Goal: Information Seeking & Learning: Learn about a topic

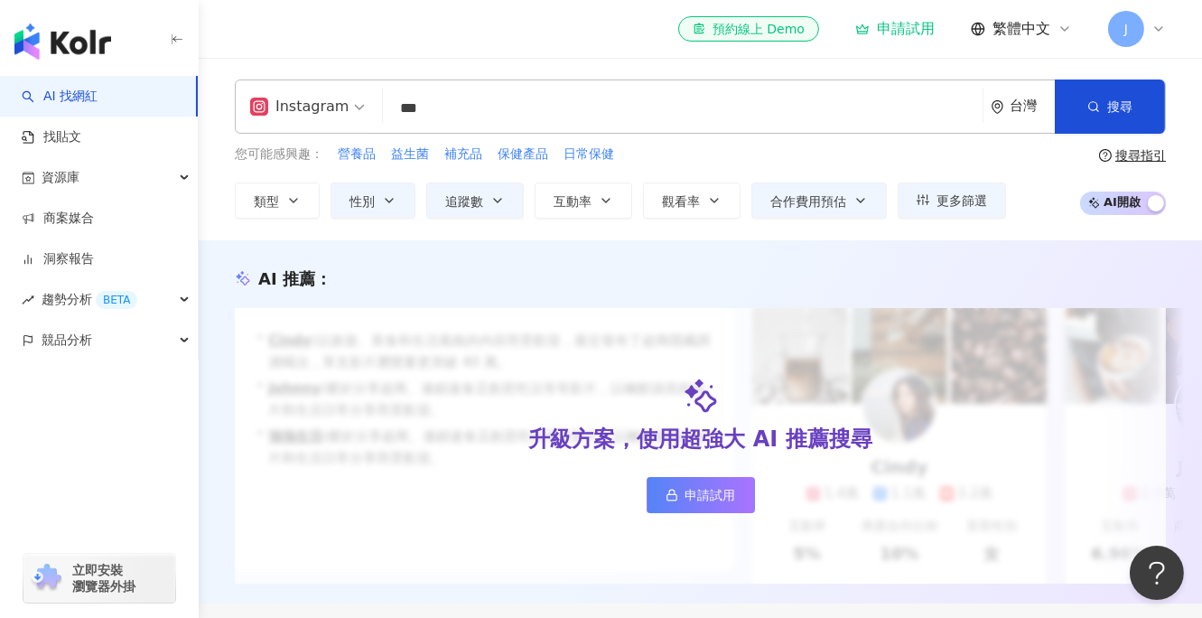
click at [460, 113] on input "***" at bounding box center [682, 108] width 585 height 34
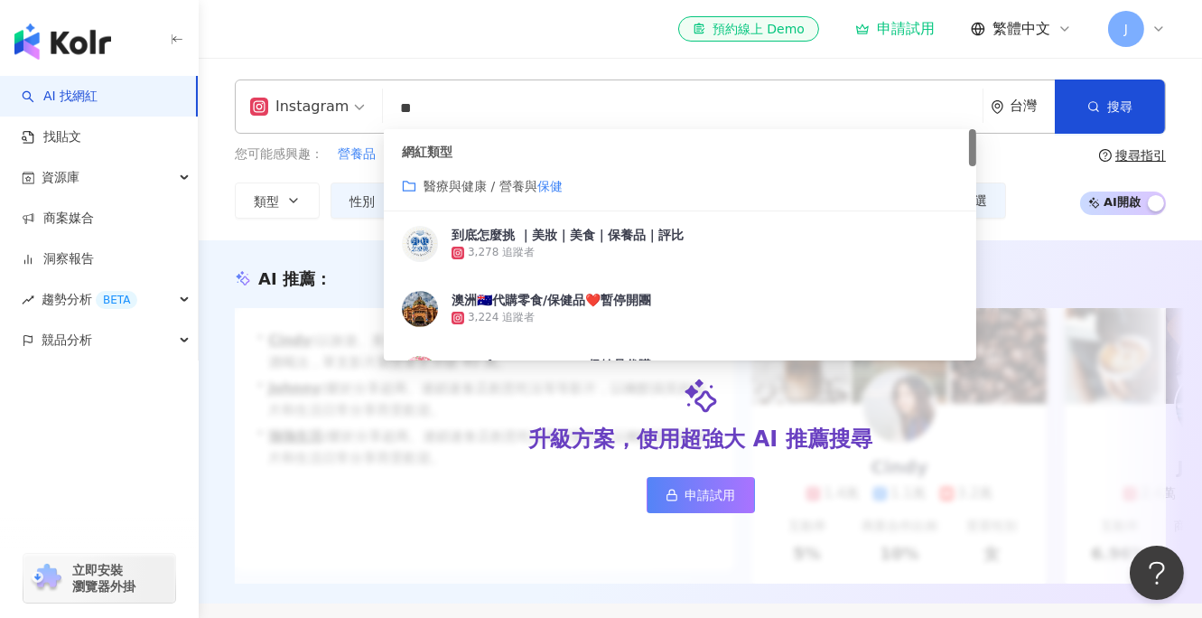
type input "*"
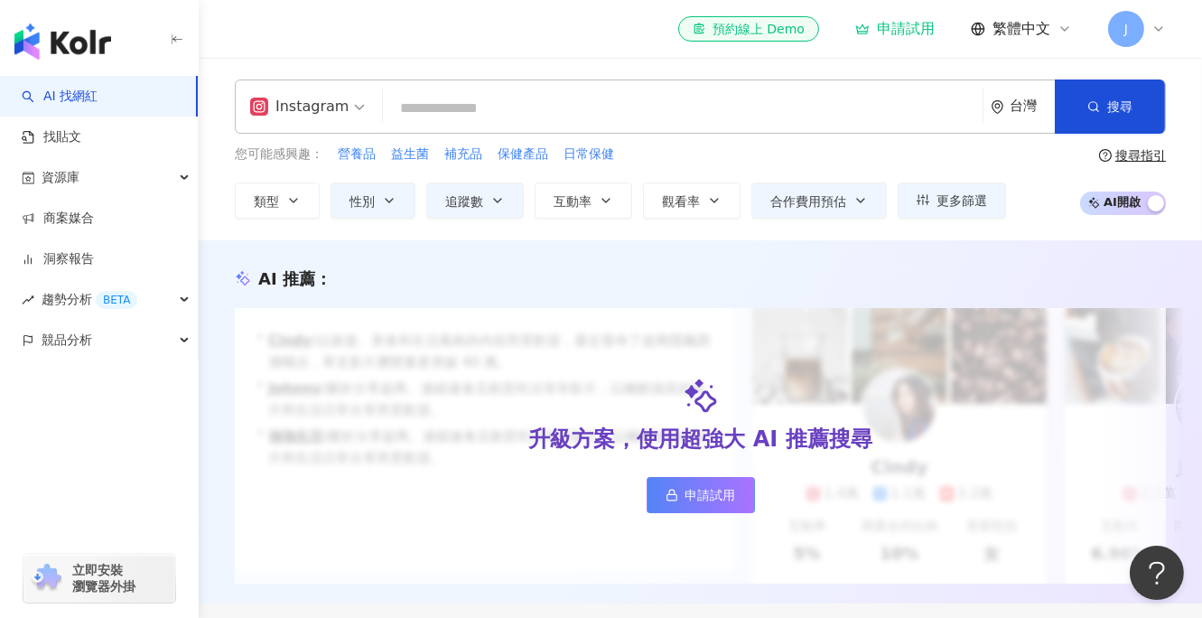
paste input "**********"
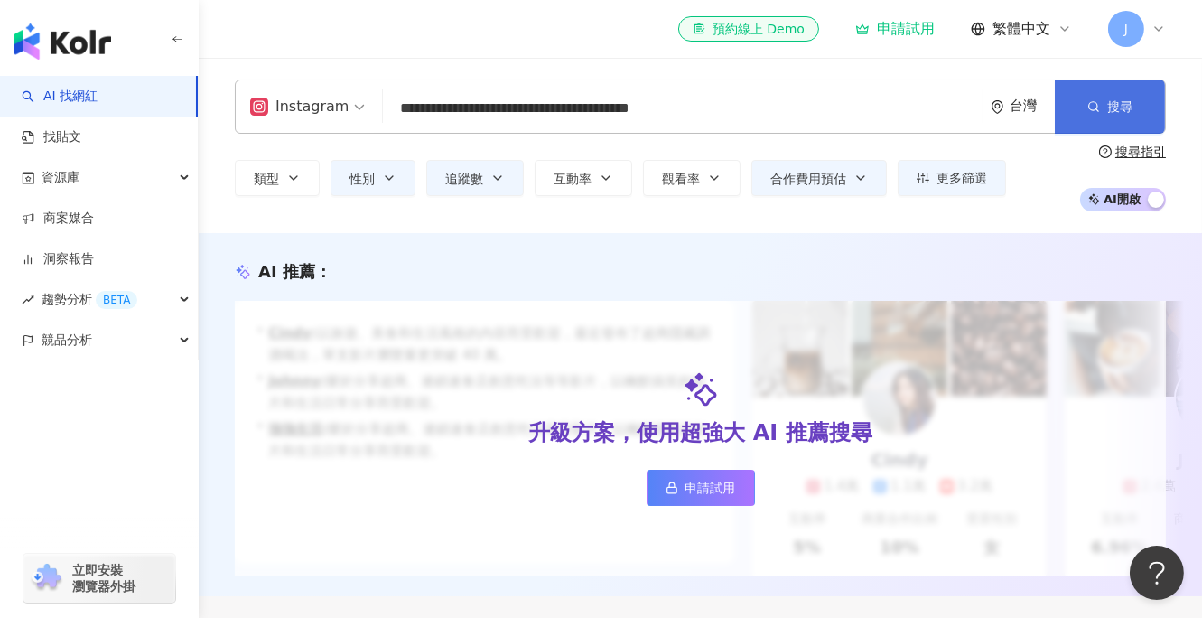
type input "**********"
click at [1120, 106] on span "搜尋" at bounding box center [1119, 106] width 25 height 14
click at [703, 117] on input "**********" at bounding box center [682, 108] width 585 height 34
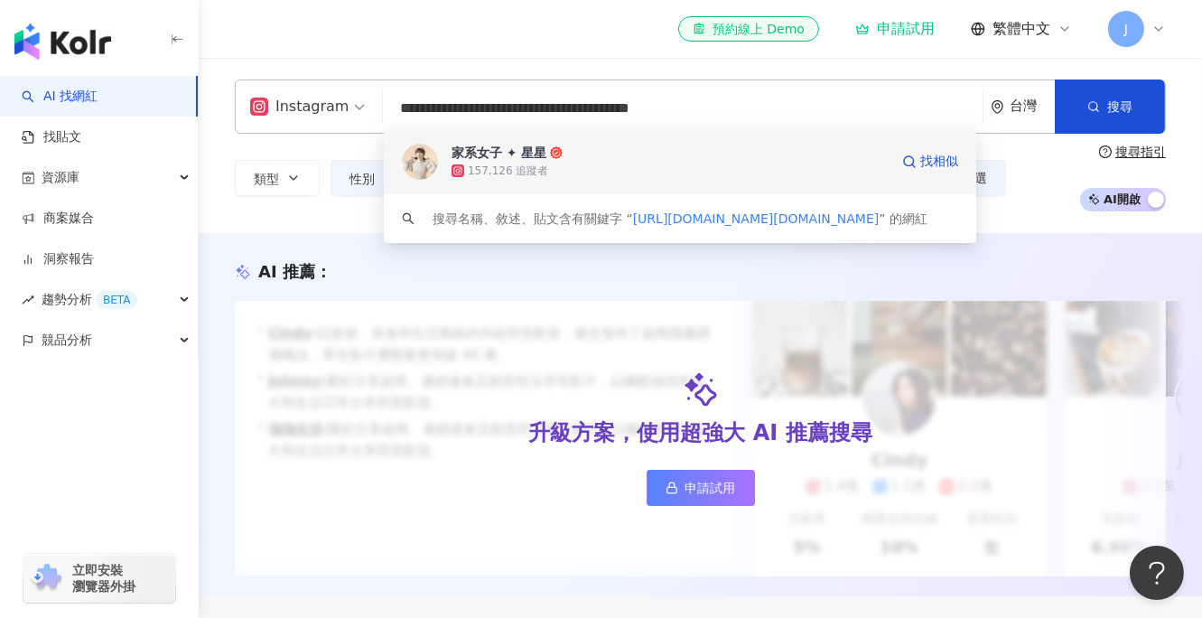
click at [523, 157] on div "家系女子 ✦ 星星" at bounding box center [499, 153] width 95 height 18
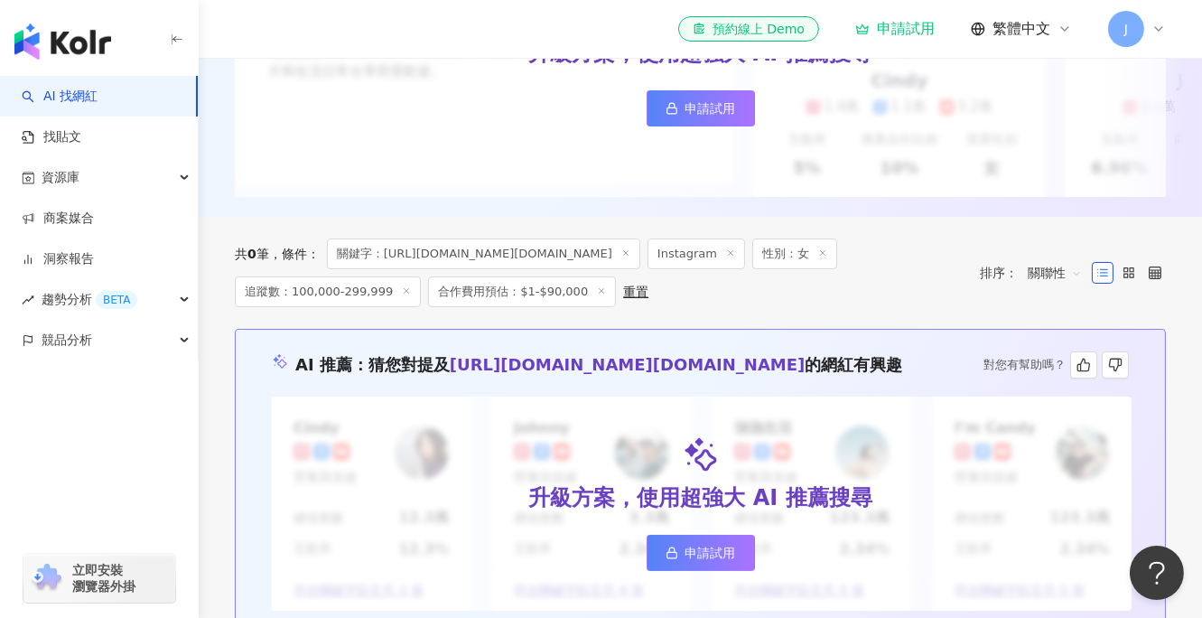
scroll to position [401, 0]
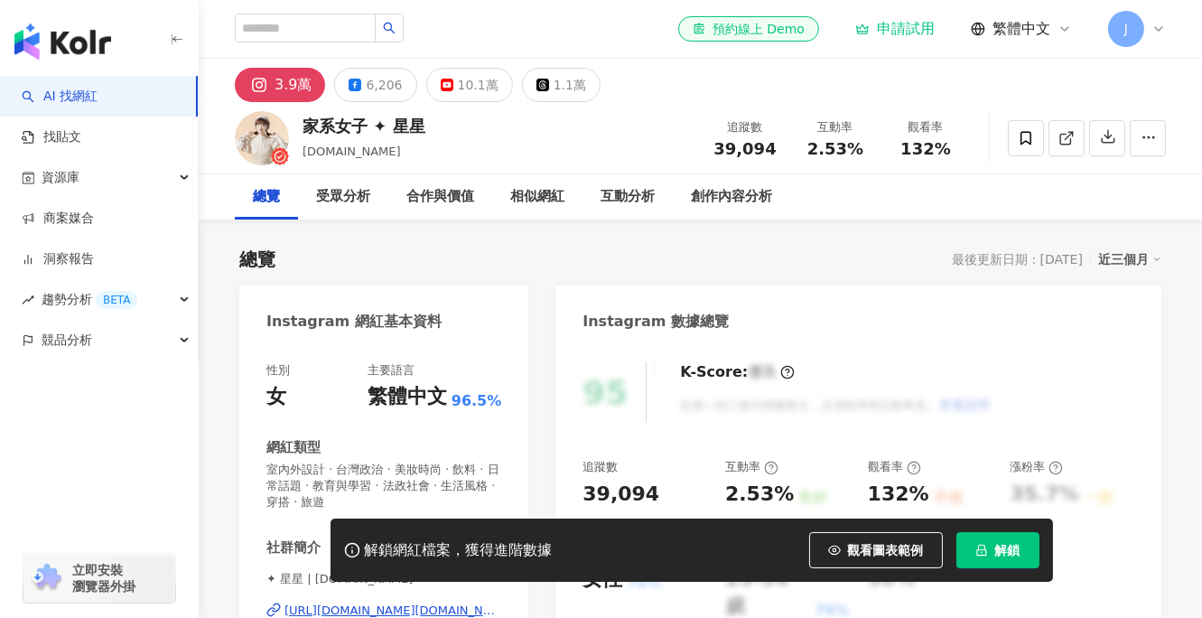
click at [844, 540] on button "觀看圖表範例" at bounding box center [876, 550] width 134 height 36
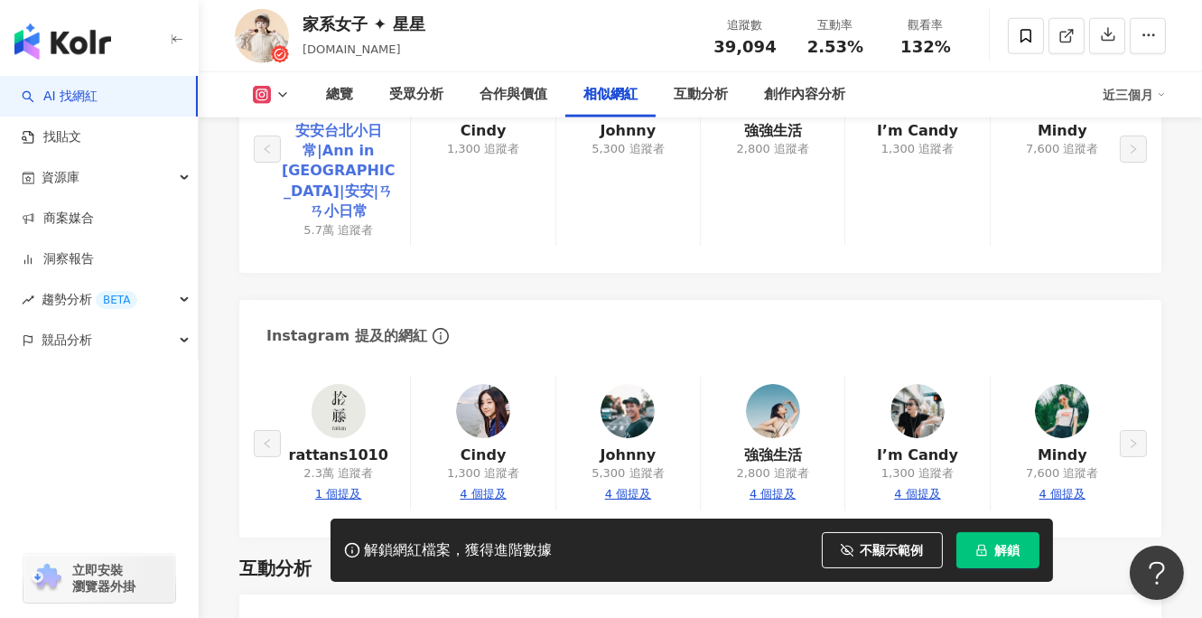
scroll to position [3411, 0]
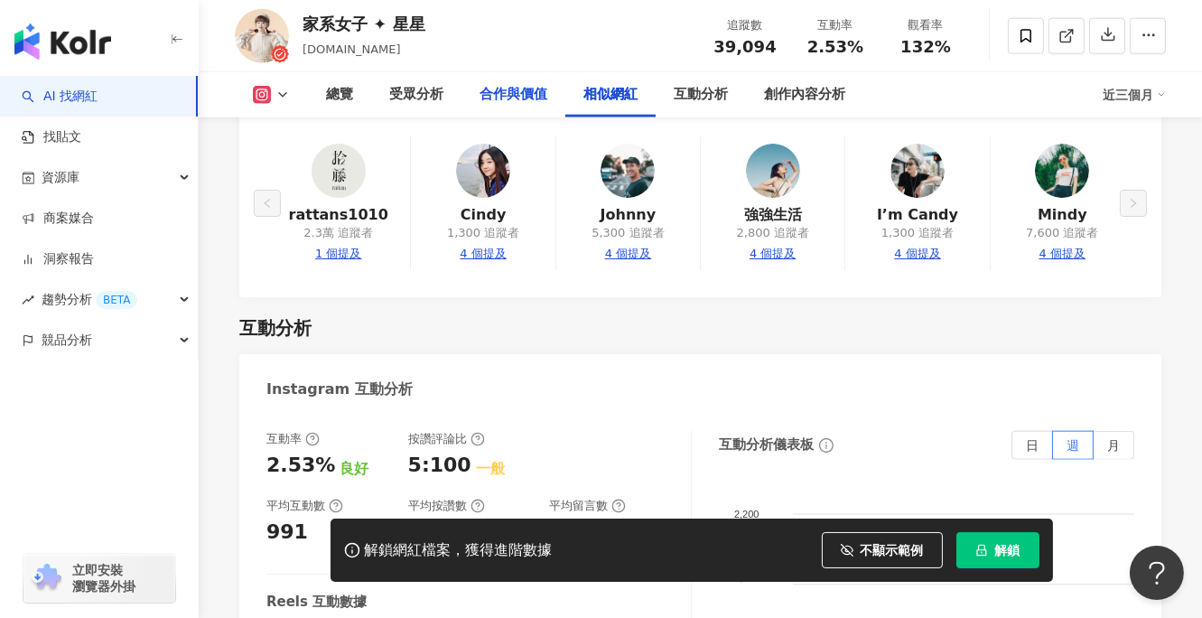
click at [508, 100] on div "合作與價值" at bounding box center [514, 95] width 68 height 22
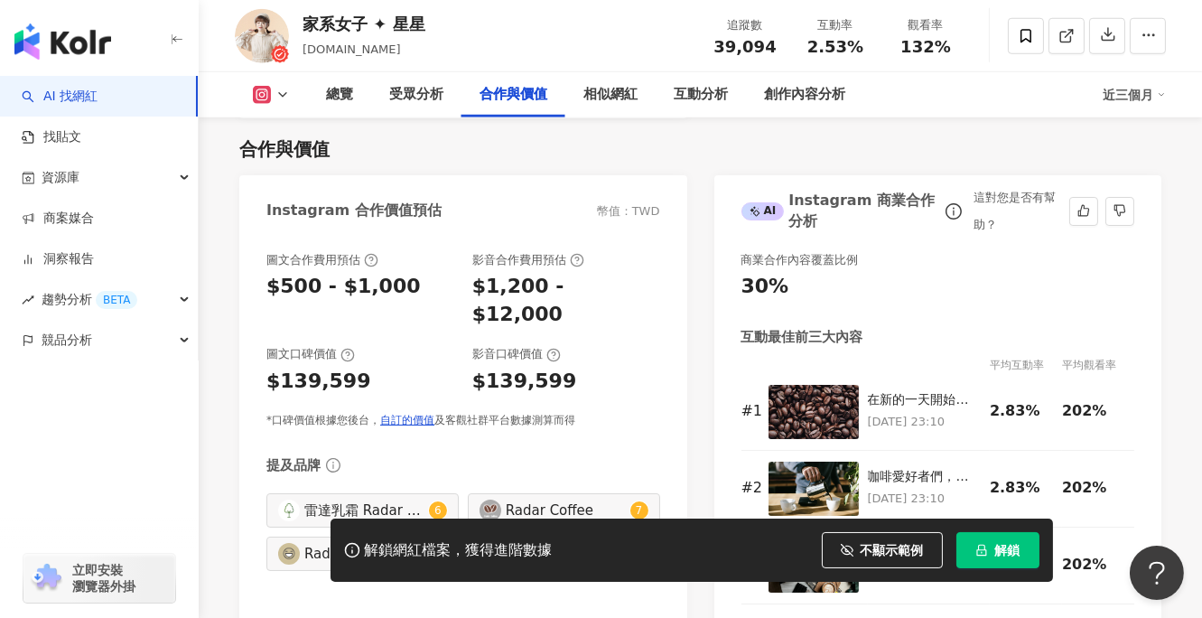
drag, startPoint x: 1027, startPoint y: 164, endPoint x: 1039, endPoint y: 20, distance: 145.0
click at [1031, 163] on div "合作與價值 Instagram 合作價值預估 幣值：TWD 圖文合作費用預估 $500 - $1,000 影音合作費用預估 $1,200 - $12,000 …" at bounding box center [700, 374] width 922 height 513
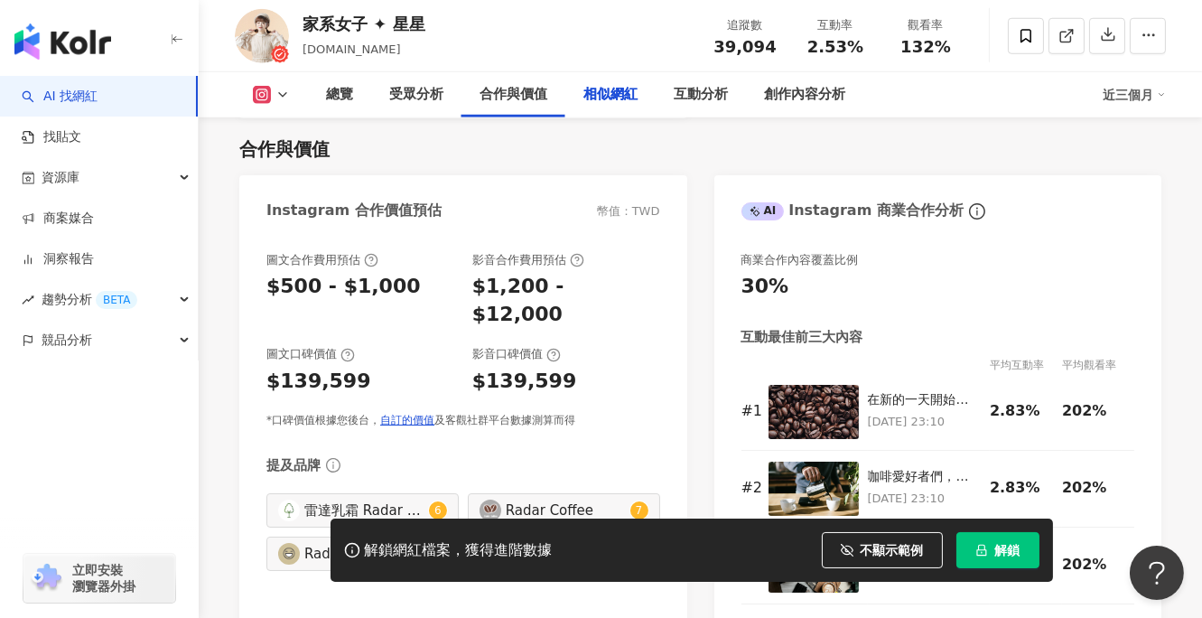
scroll to position [3060, 0]
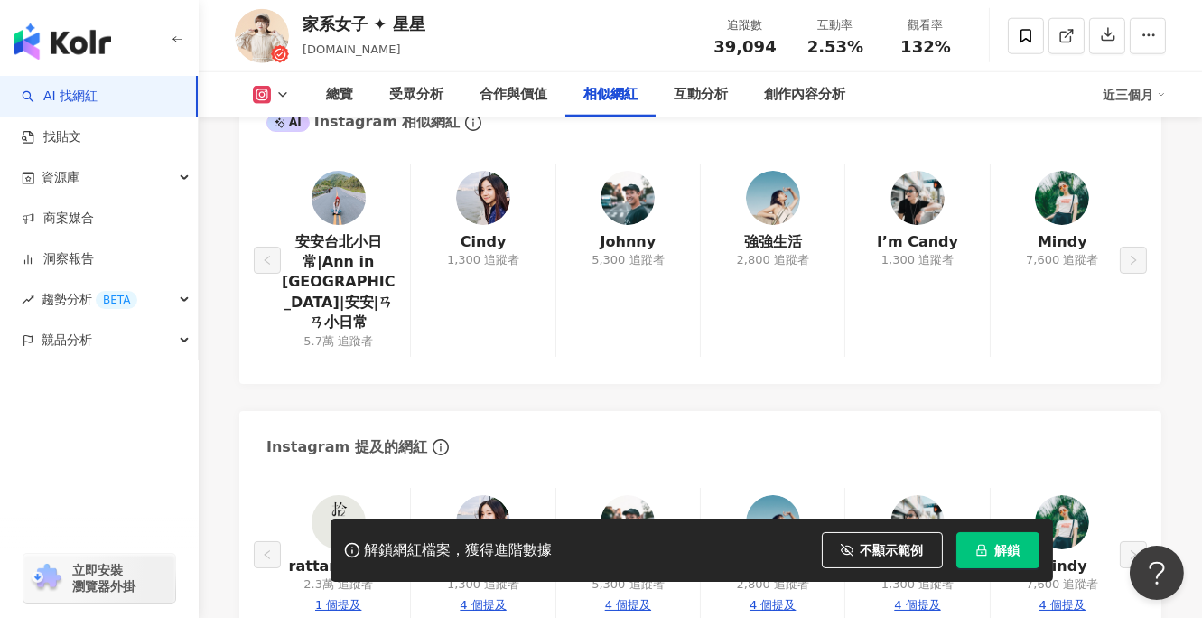
click at [603, 100] on div "相似網紅" at bounding box center [610, 95] width 54 height 22
click at [378, 253] on link "安安台北小日常|Ann in Taipei|安安|ㄢㄢ小日常" at bounding box center [338, 282] width 115 height 101
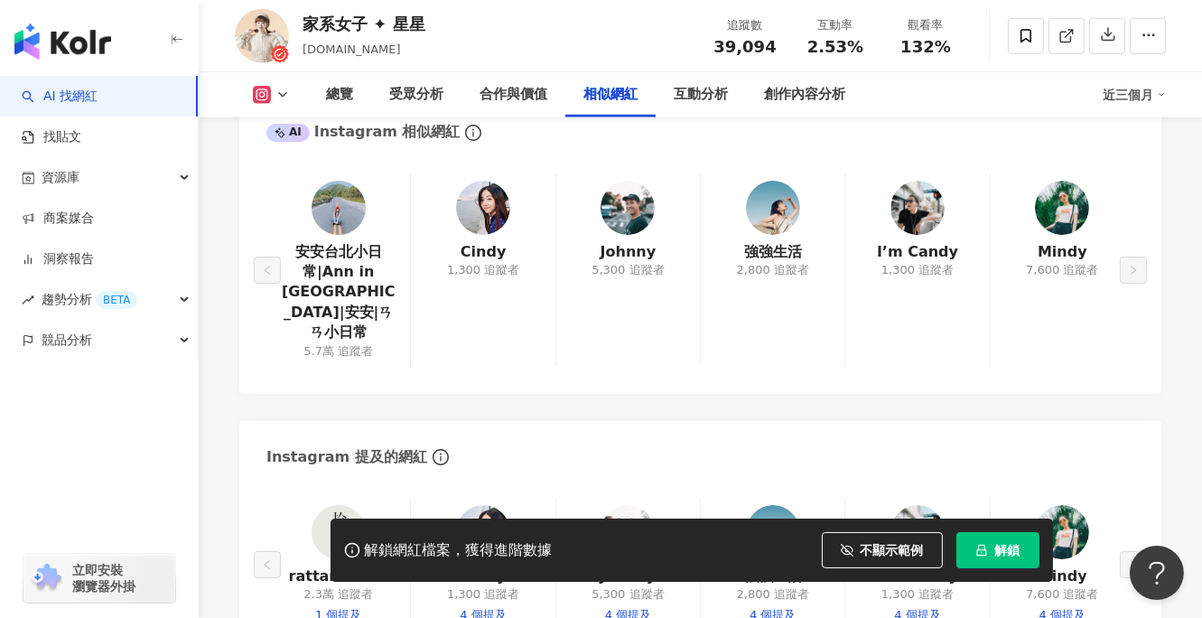
scroll to position [3010, 0]
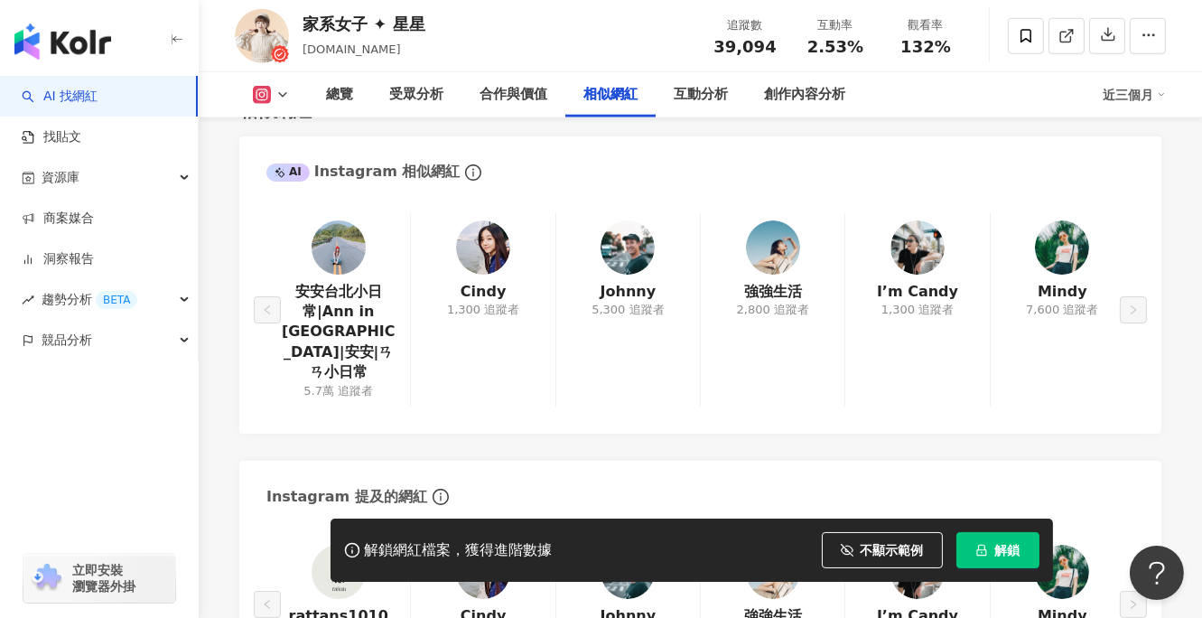
click at [774, 255] on div "安安台北小日常|Ann in Taipei|安安|ㄢㄢ小日常 5.7萬 追蹤者 Cindy 1,300 追蹤者 Johnny 5,300 追蹤者 強強生活 2…" at bounding box center [700, 309] width 868 height 193
click at [768, 306] on div "安安台北小日常|Ann in Taipei|安安|ㄢㄢ小日常 5.7萬 追蹤者 Cindy 1,300 追蹤者 Johnny 5,300 追蹤者 強強生活 2…" at bounding box center [700, 309] width 868 height 193
click at [743, 473] on div "Instagram 提及的網紅" at bounding box center [700, 490] width 922 height 59
click at [784, 251] on div "安安台北小日常|Ann in Taipei|安安|ㄢㄢ小日常 5.7萬 追蹤者 Cindy 1,300 追蹤者 Johnny 5,300 追蹤者 強強生活 2…" at bounding box center [700, 309] width 868 height 193
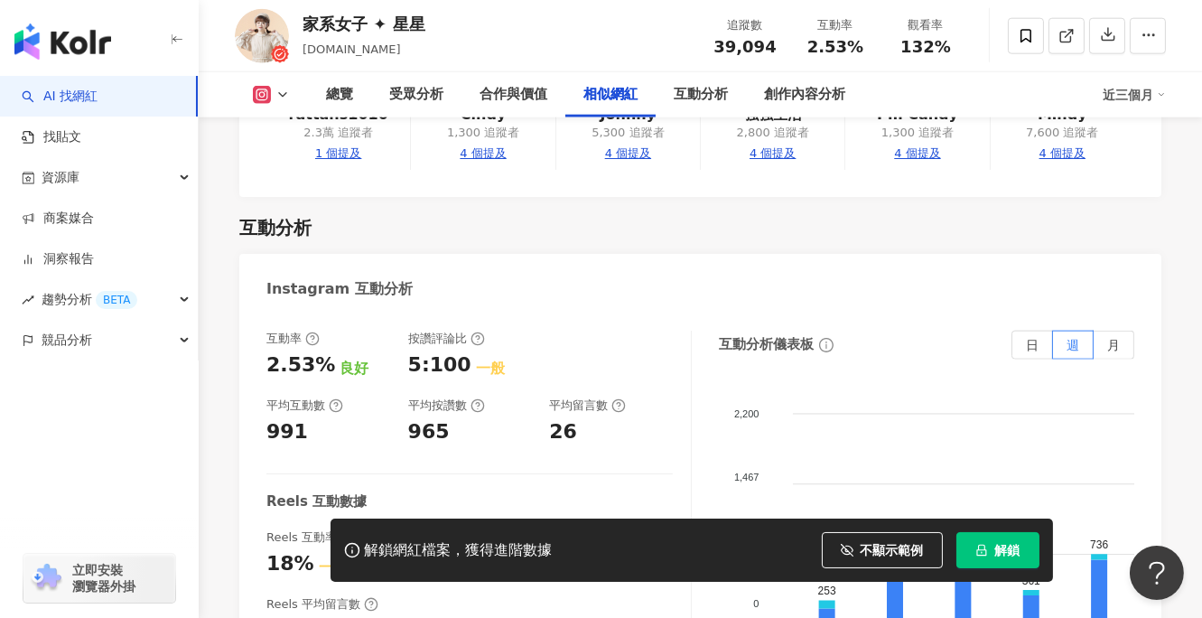
scroll to position [3210, 0]
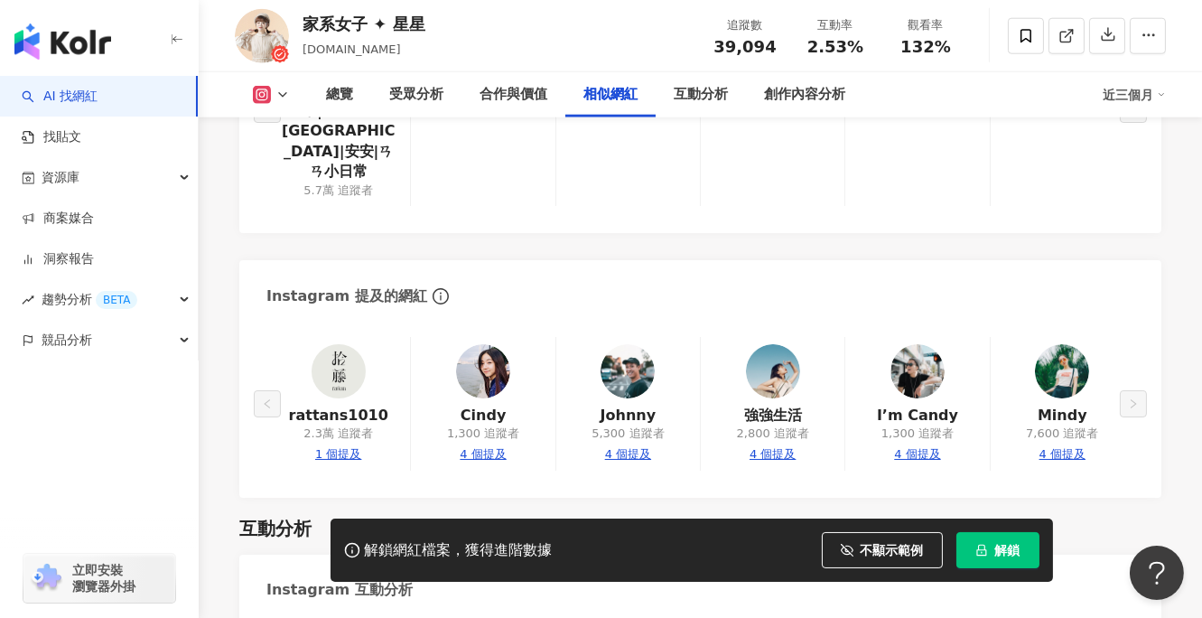
click at [621, 260] on div "Instagram 提及的網紅" at bounding box center [700, 289] width 922 height 59
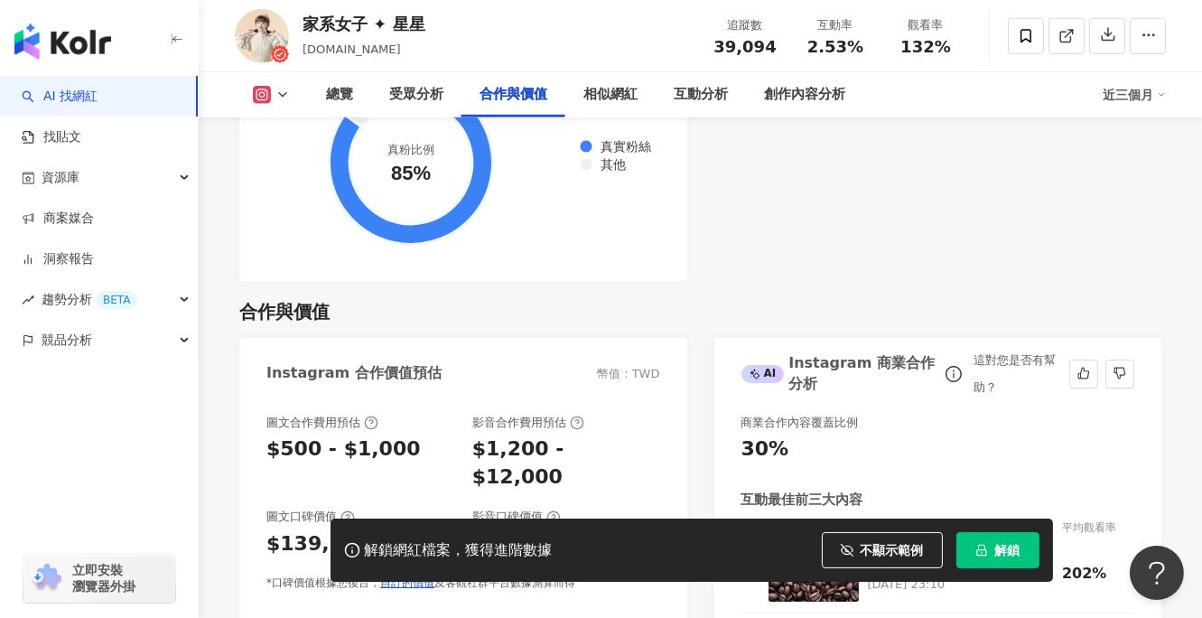
scroll to position [2508, 0]
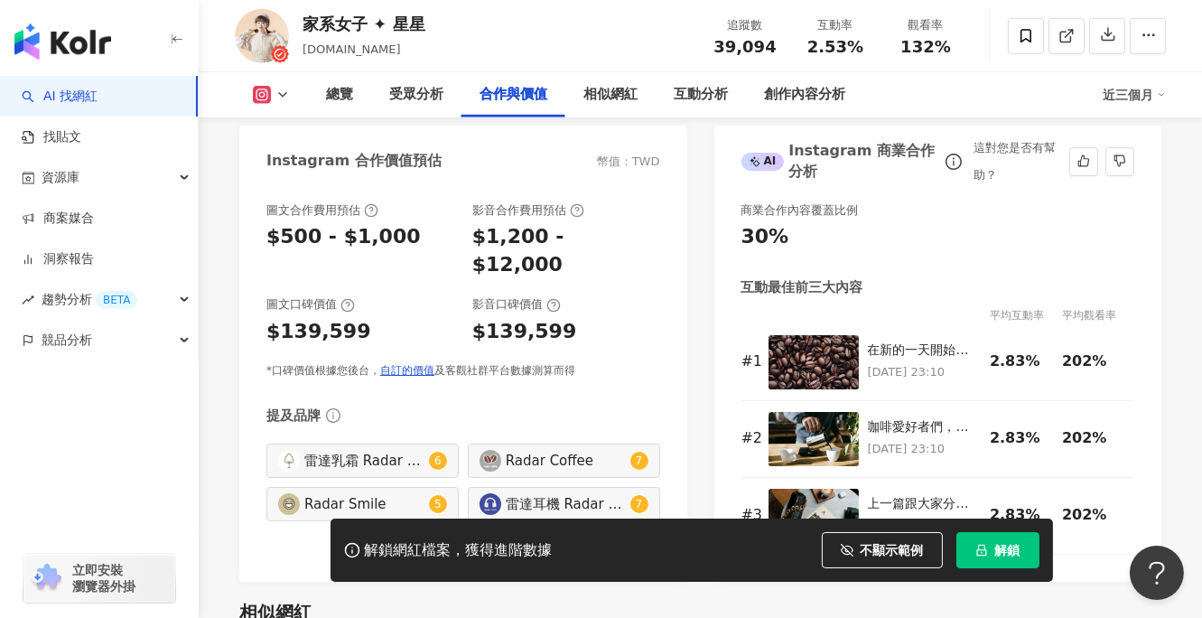
click at [905, 334] on td "在新的一天開始前，我必須跟你們分享我的秘密武器：雷達手沖咖啡組！這個組合絕對是我每天清晨的救星！🌟 2022/10/8 23:10" at bounding box center [929, 362] width 123 height 77
drag, startPoint x: 1055, startPoint y: 213, endPoint x: 1054, endPoint y: 181, distance: 32.5
click at [1055, 214] on div "商業合作內容覆蓋比例" at bounding box center [938, 210] width 394 height 16
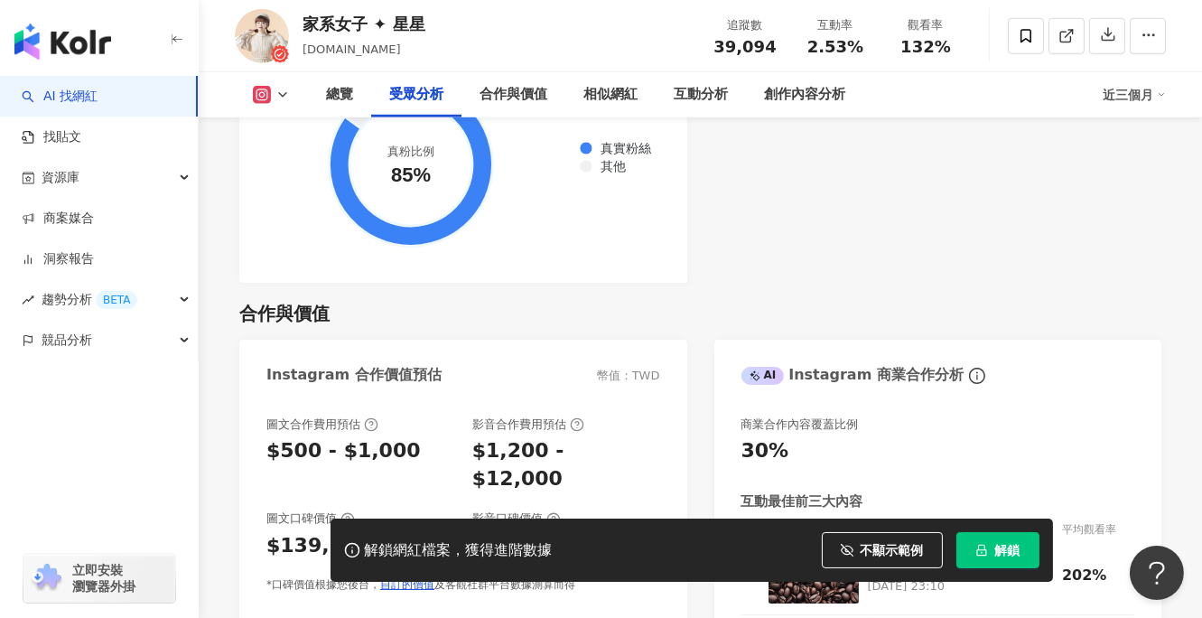
scroll to position [2107, 0]
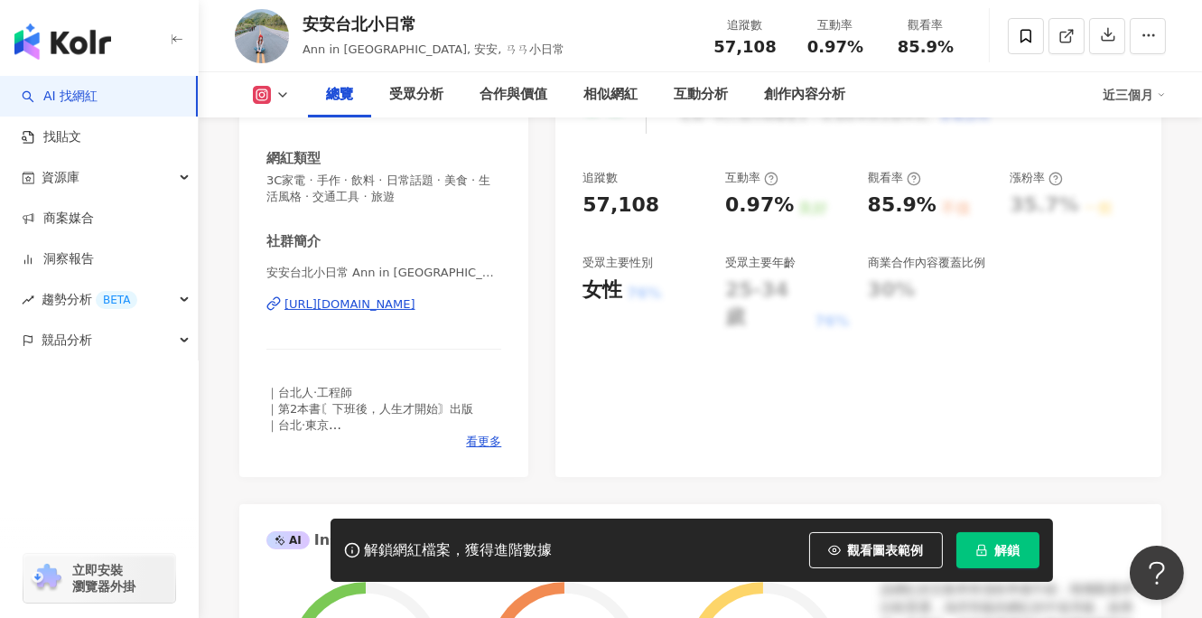
scroll to position [200, 0]
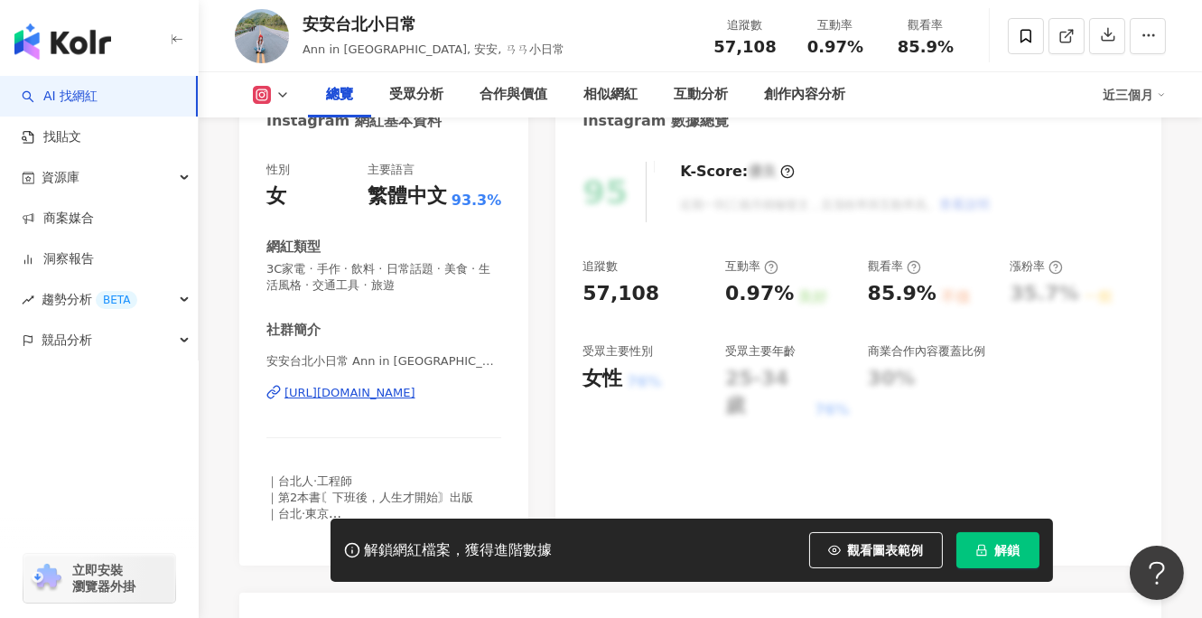
click at [406, 403] on div "安安台北小日常 Ann in Taipei | taipei_serenade https://www.instagram.com/taipei_serena…" at bounding box center [383, 406] width 235 height 106
click at [407, 393] on div "https://www.instagram.com/taipei_serenade/" at bounding box center [349, 393] width 131 height 16
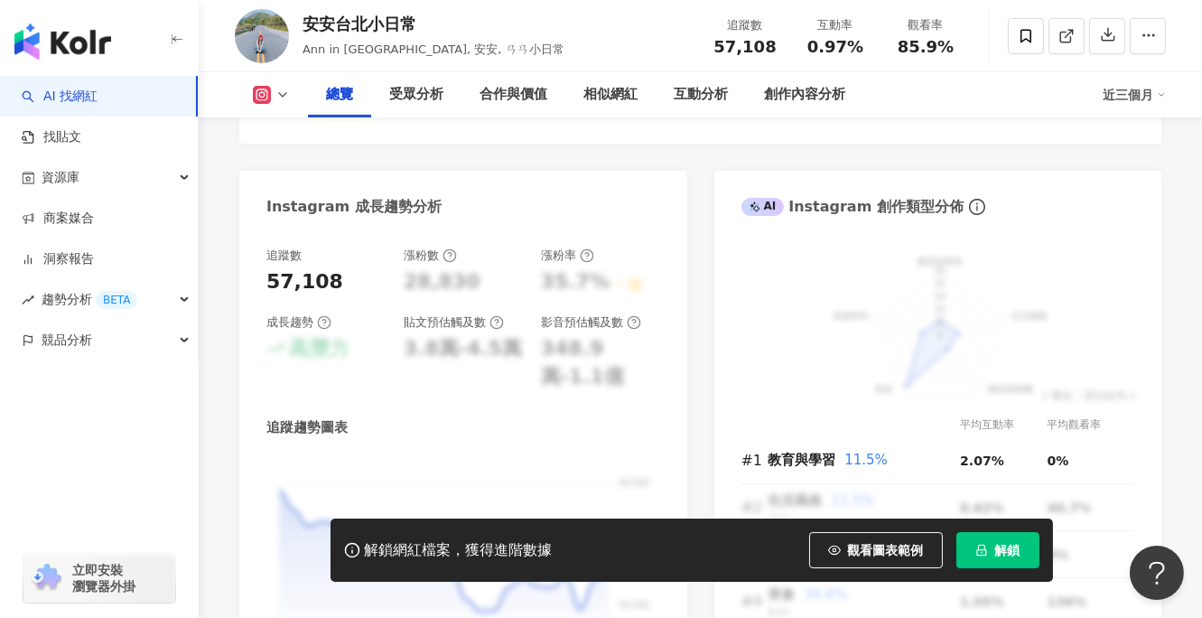
scroll to position [802, 0]
